Goal: Communication & Community: Answer question/provide support

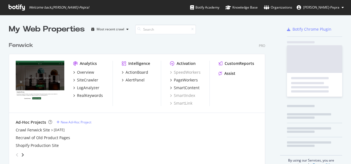
scroll to position [125, 257]
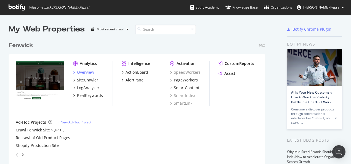
click at [89, 72] on div "Overview" at bounding box center [85, 73] width 17 height 6
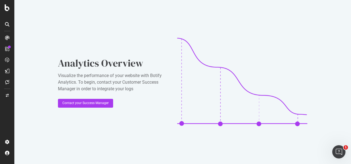
click at [8, 82] on icon at bounding box center [7, 82] width 4 height 4
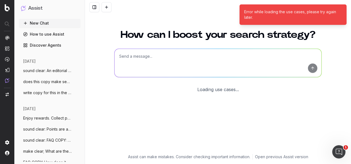
click at [161, 60] on textarea at bounding box center [218, 63] width 207 height 28
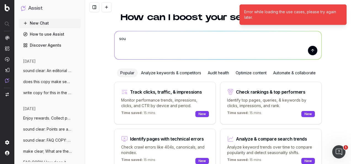
scroll to position [17, 0]
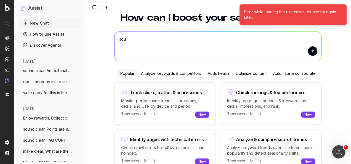
click at [252, 75] on div "Optimize content" at bounding box center [252, 73] width 38 height 9
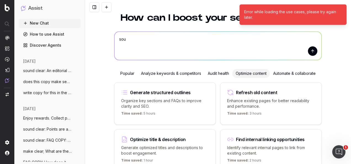
click at [169, 46] on textarea "sou" at bounding box center [218, 46] width 207 height 28
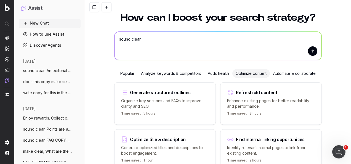
paste textarea "Hello, I hope you're well. [PERSON_NAME] has asked me to chase on the brief for…"
type textarea "sound clear: Hello, I hope you're well. [PERSON_NAME] has asked me to chase on …"
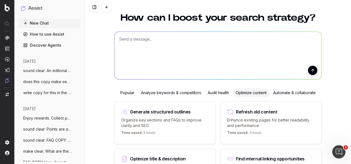
scroll to position [0, 0]
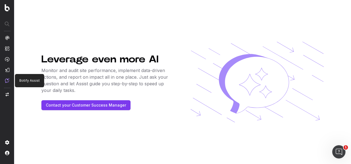
click at [6, 81] on img at bounding box center [7, 80] width 4 height 5
click at [6, 80] on img at bounding box center [7, 80] width 4 height 5
click at [7, 80] on img at bounding box center [7, 80] width 4 height 5
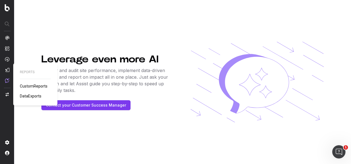
click at [7, 72] on img at bounding box center [7, 70] width 4 height 4
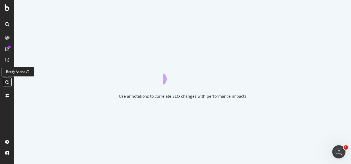
click at [9, 82] on icon at bounding box center [7, 82] width 4 height 4
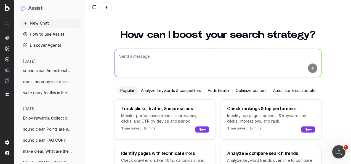
scroll to position [45, 0]
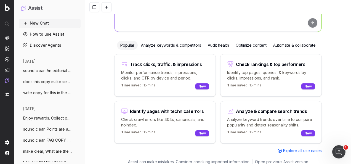
click at [239, 43] on div "Optimize content" at bounding box center [252, 45] width 38 height 9
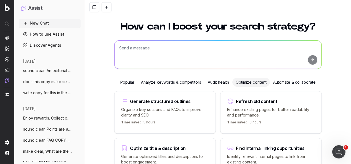
scroll to position [8, 0]
click at [222, 51] on textarea at bounding box center [218, 55] width 207 height 28
type textarea "s"
paste textarea "Hello, I hope you're well. [PERSON_NAME] has asked me to chase on the brief for…"
type textarea "sound clear: Hello, I hope you're well. [PERSON_NAME] has asked me to chase on …"
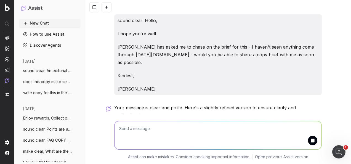
scroll to position [23, 0]
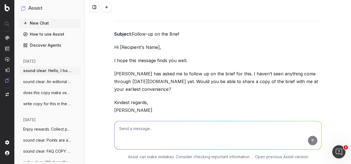
scroll to position [107, 0]
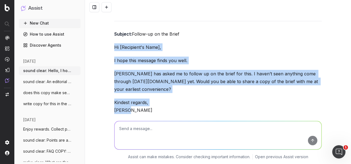
drag, startPoint x: 112, startPoint y: 73, endPoint x: 108, endPoint y: 39, distance: 33.9
click at [108, 39] on div "sound clear: Hello, I hope you're well. [PERSON_NAME] has asked me to chase on …" at bounding box center [218, 82] width 266 height 164
copy div "Hi [Recipient's Name], I hope this message finds you well. [PERSON_NAME] has as…"
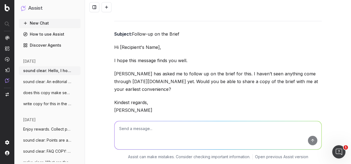
click at [177, 134] on textarea at bounding box center [218, 135] width 207 height 28
paste textarea "Hello, I hope this message finds you well. [PERSON_NAME] has asked me to follow…"
type textarea "Hello, I hope this message finds you well. [PERSON_NAME] has asked me to follow…"
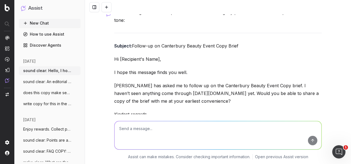
scroll to position [345, 0]
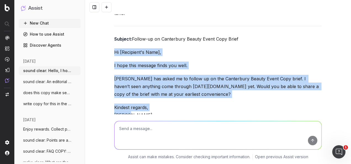
drag, startPoint x: 112, startPoint y: 44, endPoint x: 136, endPoint y: 107, distance: 68.1
click at [136, 107] on div "Your message is clear and professional. Here's a slightly polished version for …" at bounding box center [218, 89] width 208 height 175
copy div "Hi [Recipient's Name], I hope this message finds you well. [PERSON_NAME] has as…"
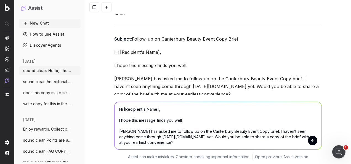
type textarea "Hi [Recipient's Name], I hope this message finds you well. [PERSON_NAME] has as…"
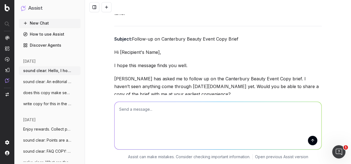
type textarea "S"
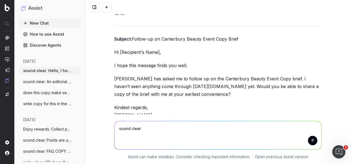
paste textarea "Hi, I hope this message finds you well. [PERSON_NAME] has asked me to follow up…"
type textarea "sound clear: Hi, I hope this message finds you well. [PERSON_NAME] has asked me…"
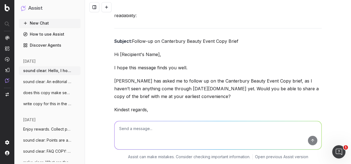
scroll to position [585, 0]
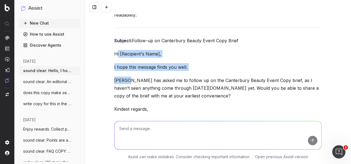
drag, startPoint x: 115, startPoint y: 47, endPoint x: 124, endPoint y: 72, distance: 26.4
click at [124, 72] on div "Your message is already clear and professional. Here's a slightly refined versi…" at bounding box center [218, 90] width 208 height 175
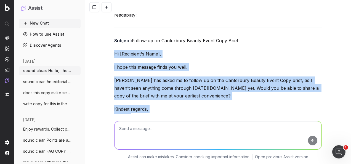
drag, startPoint x: 124, startPoint y: 72, endPoint x: 104, endPoint y: 42, distance: 36.2
click at [104, 42] on div "sound clear: Hello, I hope you're well. [PERSON_NAME] has asked me to chase on …" at bounding box center [218, 82] width 266 height 164
copy div "Hi [Recipient's Name], I hope this message finds you well. [PERSON_NAME] has as…"
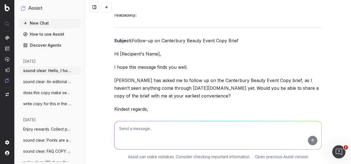
click at [173, 141] on textarea at bounding box center [218, 135] width 207 height 28
paste textarea "Hello, I hope you're well! [PERSON_NAME] has asked me to follow up on the Cante…"
type textarea "sound clear: Hello, I hope you're well! [PERSON_NAME] has asked me to follow up…"
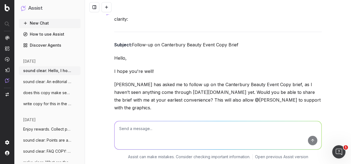
scroll to position [832, 0]
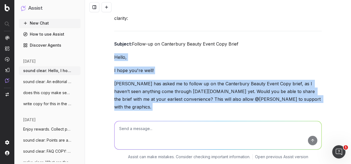
drag, startPoint x: 133, startPoint y: 105, endPoint x: 109, endPoint y: 44, distance: 65.7
click at [109, 44] on div "sound clear: Hello, I hope you're well. [PERSON_NAME] has asked me to chase on …" at bounding box center [218, 82] width 266 height 164
copy div "Hello, I hope you're well! [PERSON_NAME] has asked me to follow up on the Cante…"
